Goal: Book appointment/travel/reservation

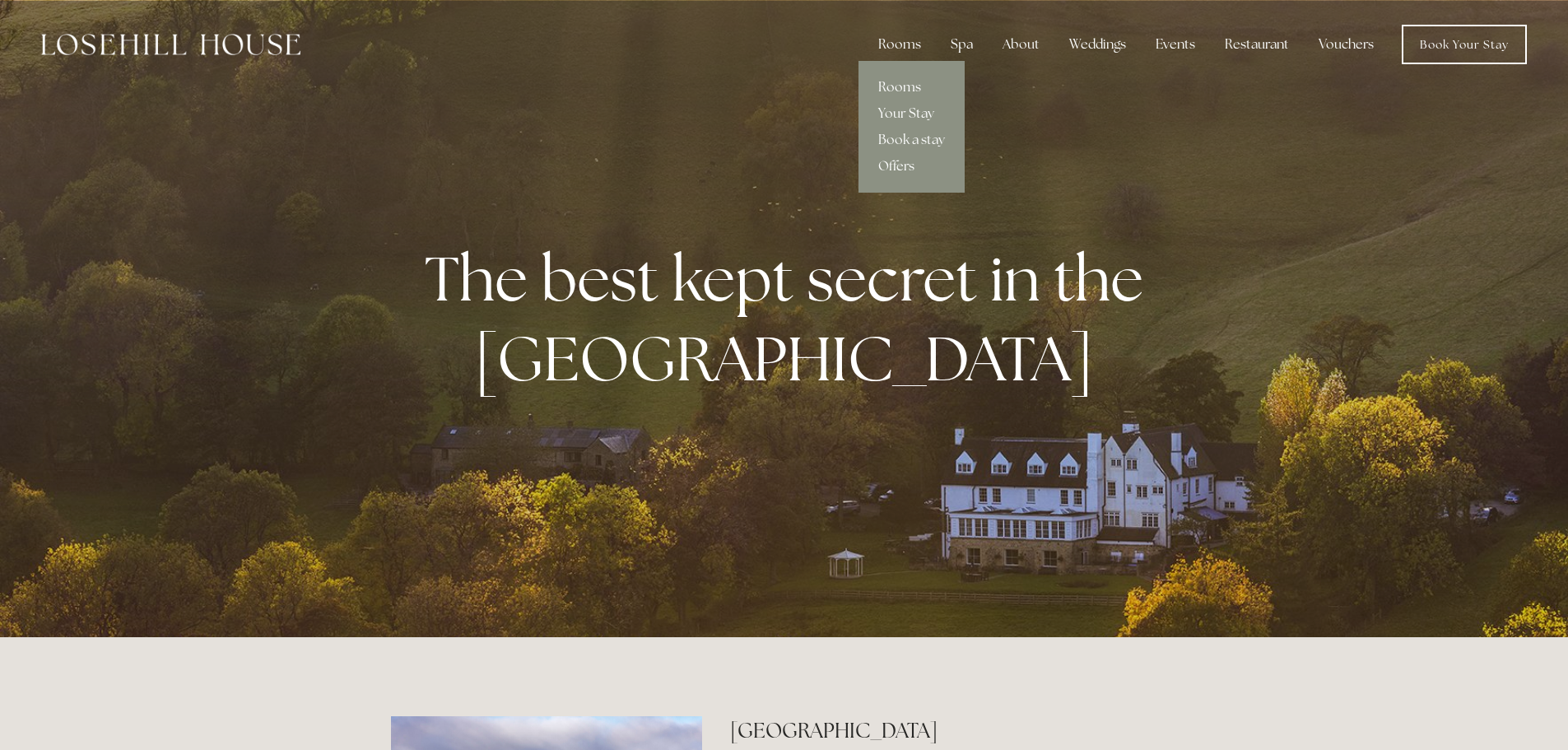
click at [908, 86] on link "Rooms" at bounding box center [911, 87] width 106 height 26
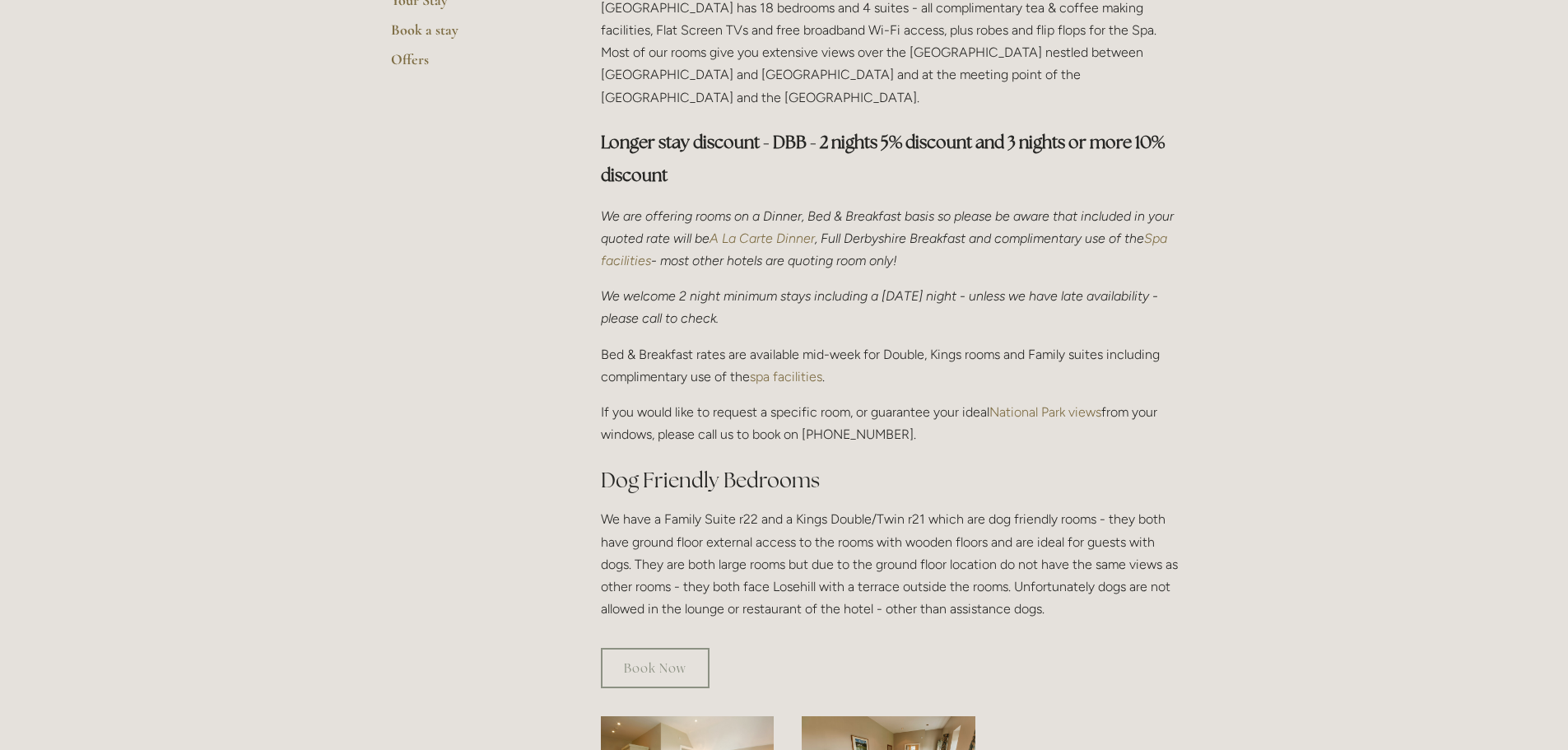
scroll to position [988, 0]
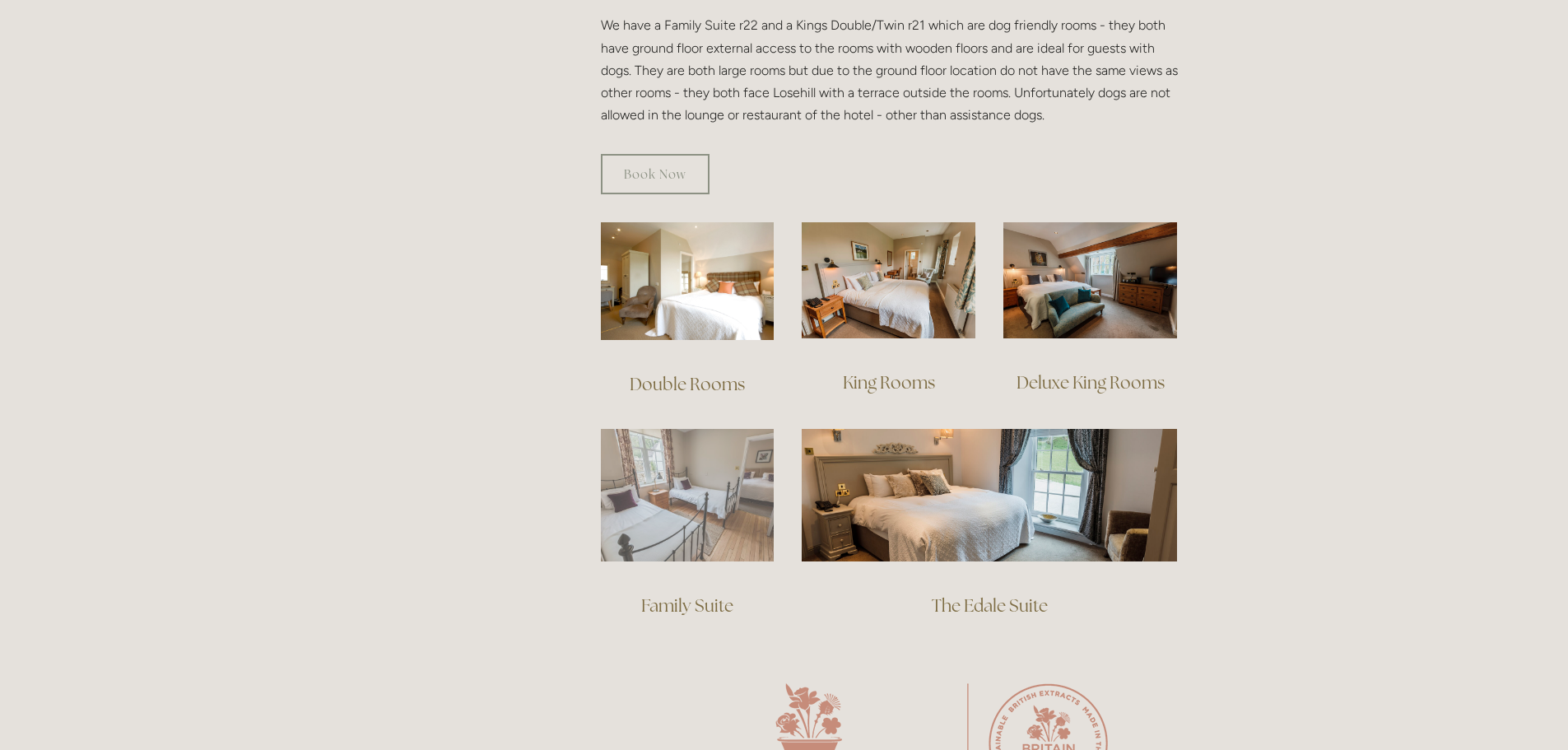
click at [720, 539] on img at bounding box center [687, 495] width 173 height 132
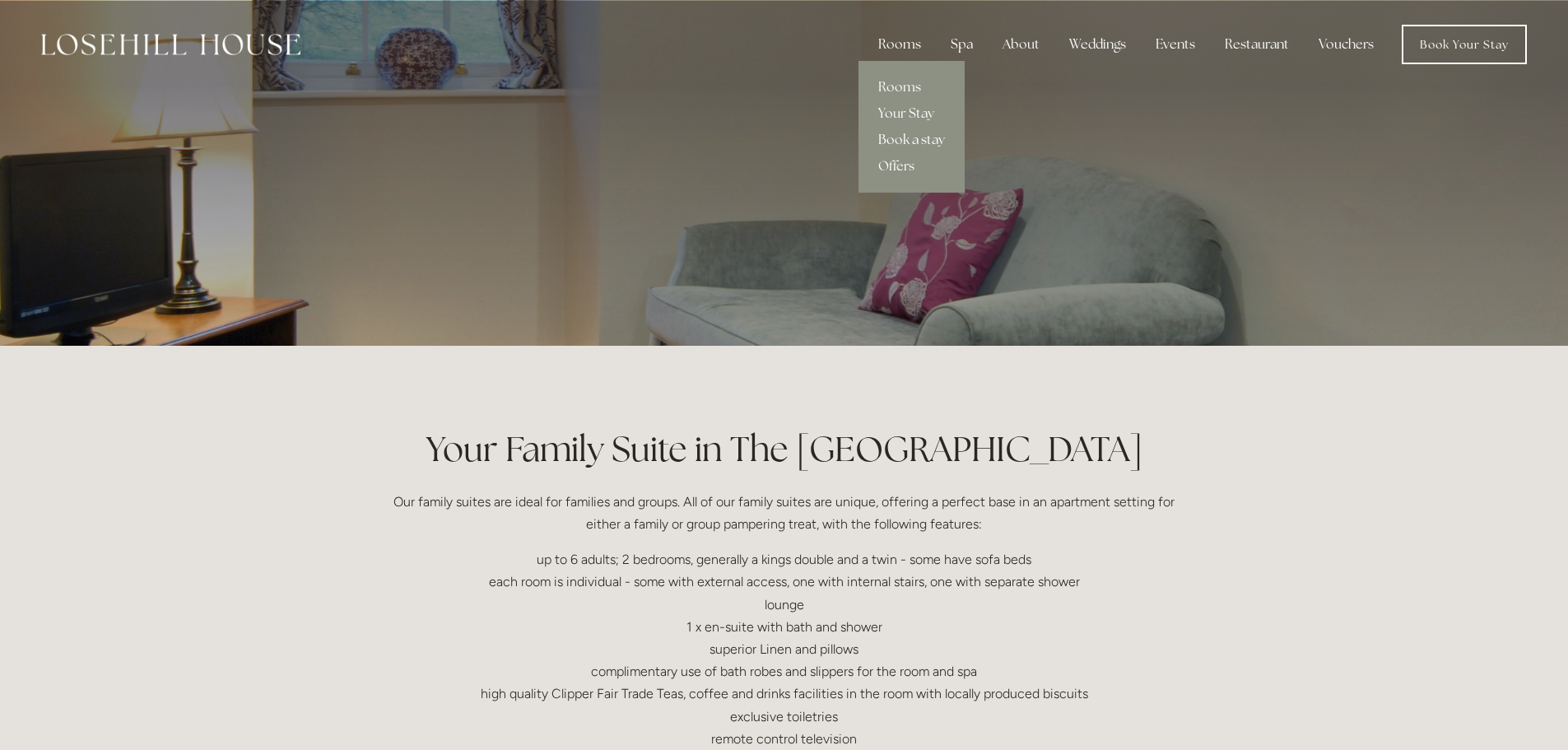
click at [902, 136] on link "Book a stay" at bounding box center [911, 140] width 106 height 26
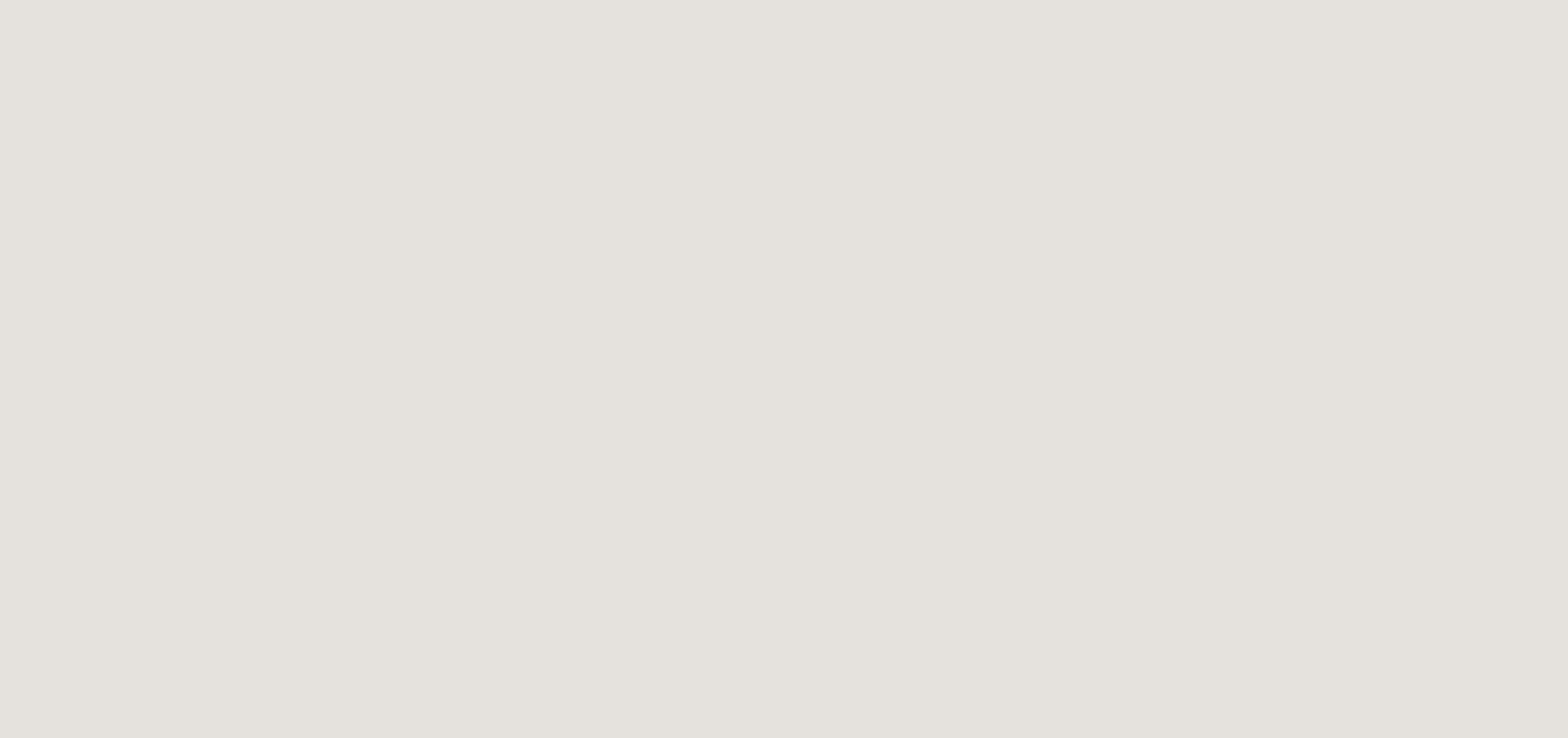
scroll to position [2643, 0]
